Goal: Task Accomplishment & Management: Manage account settings

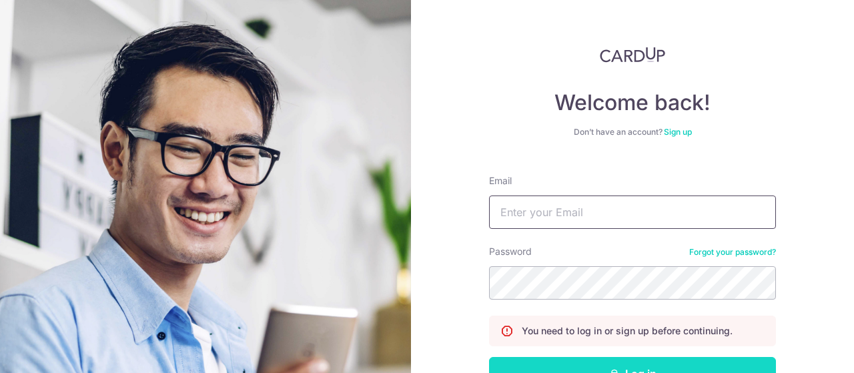
type input "[PERSON_NAME][EMAIL_ADDRESS][DOMAIN_NAME]"
click at [656, 367] on button "Log in" at bounding box center [632, 373] width 287 height 33
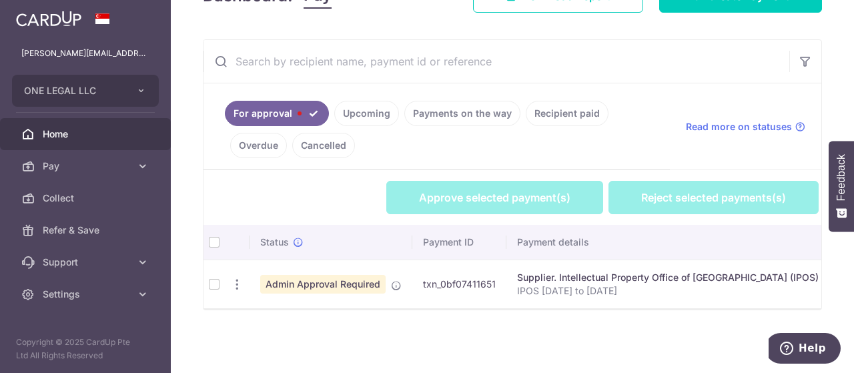
click at [213, 235] on th at bounding box center [213, 242] width 21 height 35
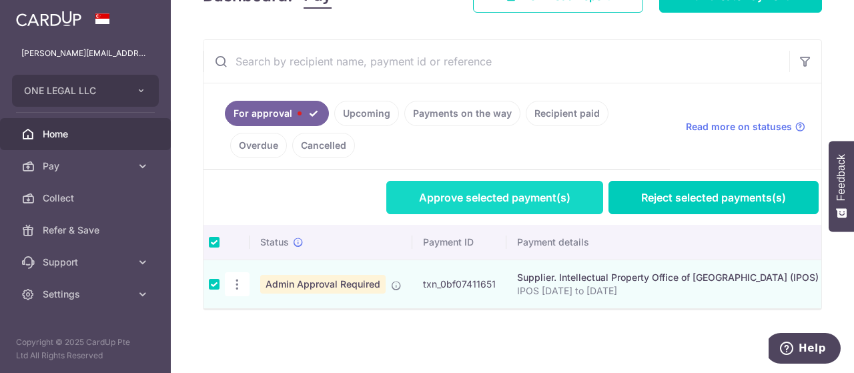
click at [475, 196] on link "Approve selected payment(s)" at bounding box center [494, 197] width 217 height 33
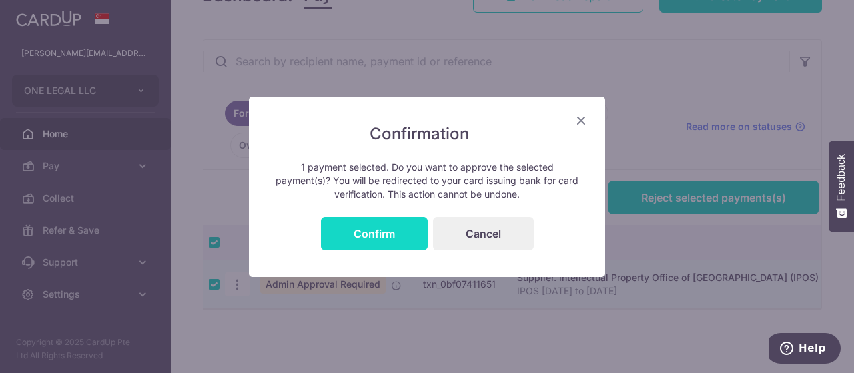
click at [377, 230] on button "Confirm" at bounding box center [374, 233] width 107 height 33
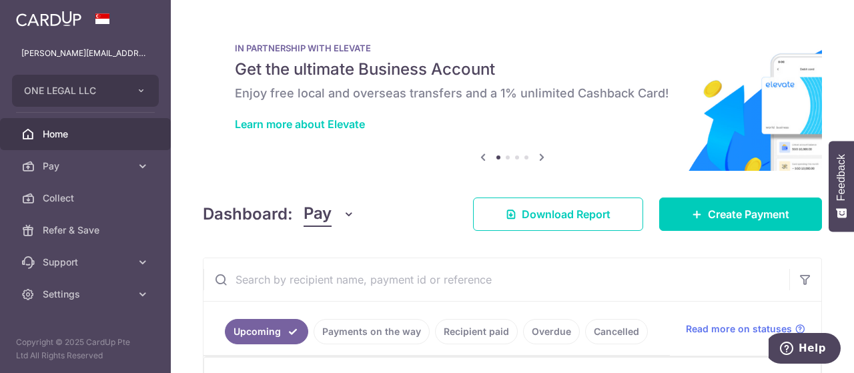
scroll to position [190, 0]
